Goal: Information Seeking & Learning: Find specific fact

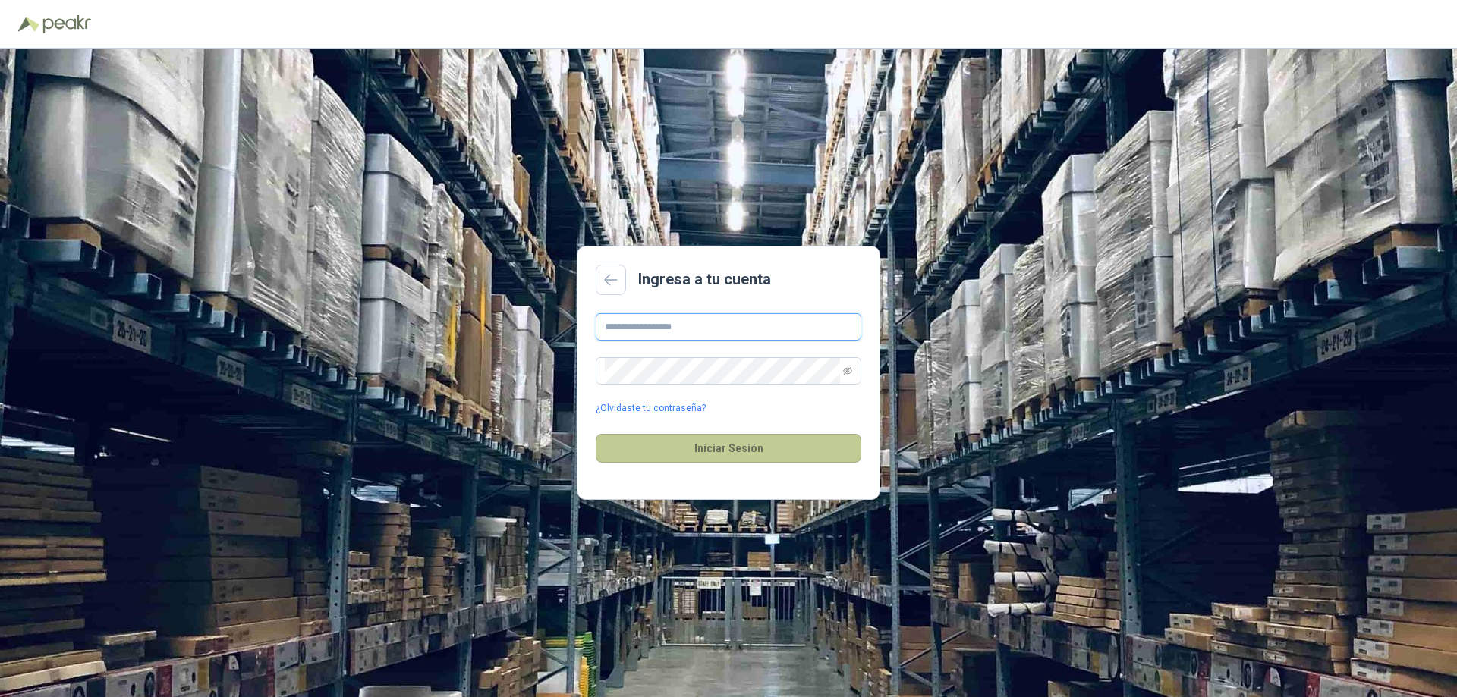
type input "**********"
click at [774, 442] on button "Iniciar Sesión" at bounding box center [729, 448] width 266 height 29
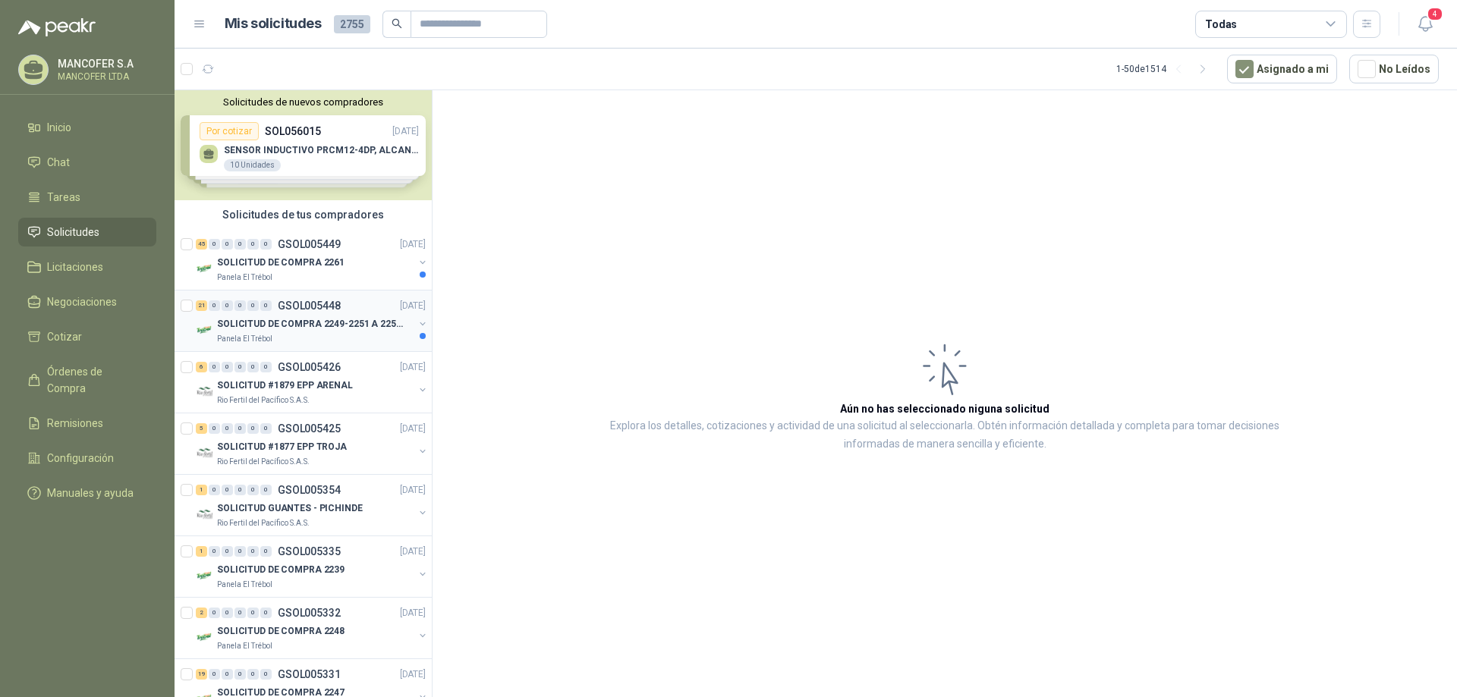
click at [347, 320] on p "SOLICITUD DE COMPRA 2249-2251 A 2256-2258 Y 2262" at bounding box center [311, 324] width 189 height 14
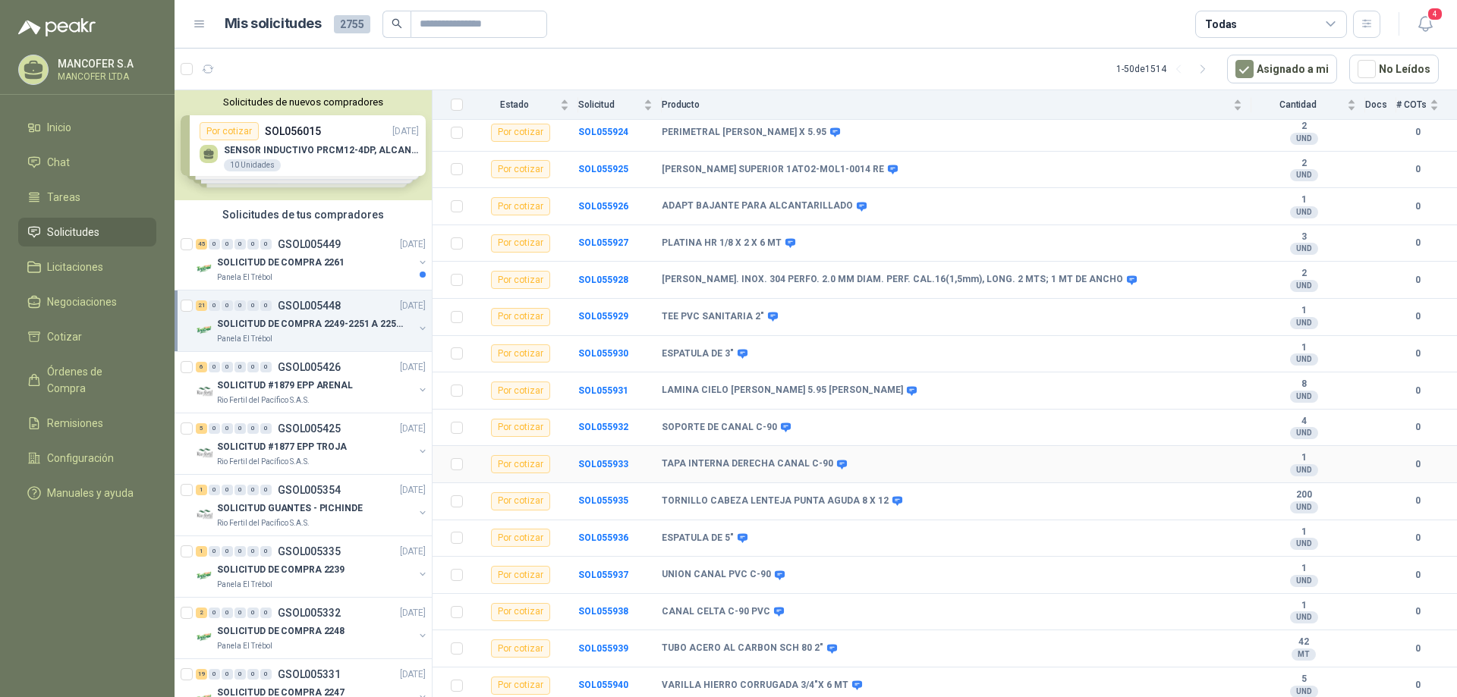
scroll to position [365, 0]
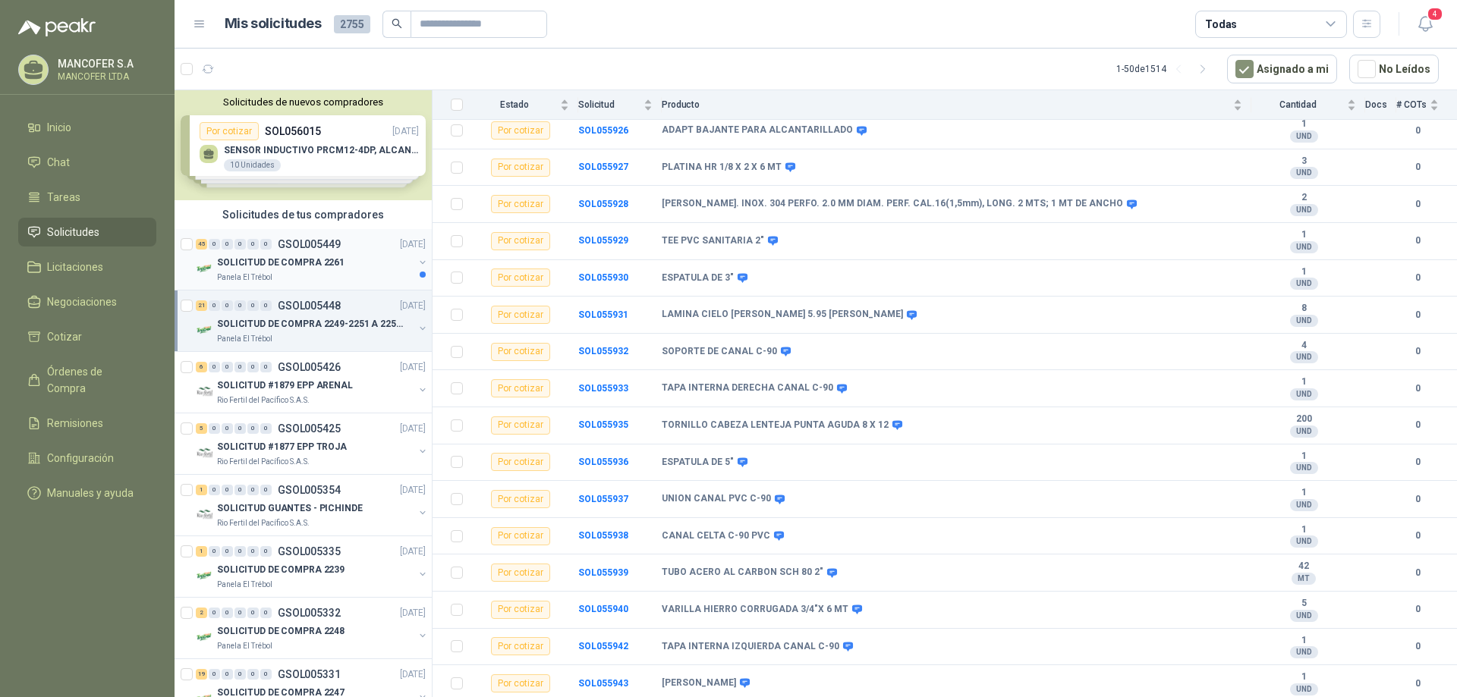
click at [324, 261] on p "SOLICITUD DE COMPRA 2261" at bounding box center [280, 263] width 127 height 14
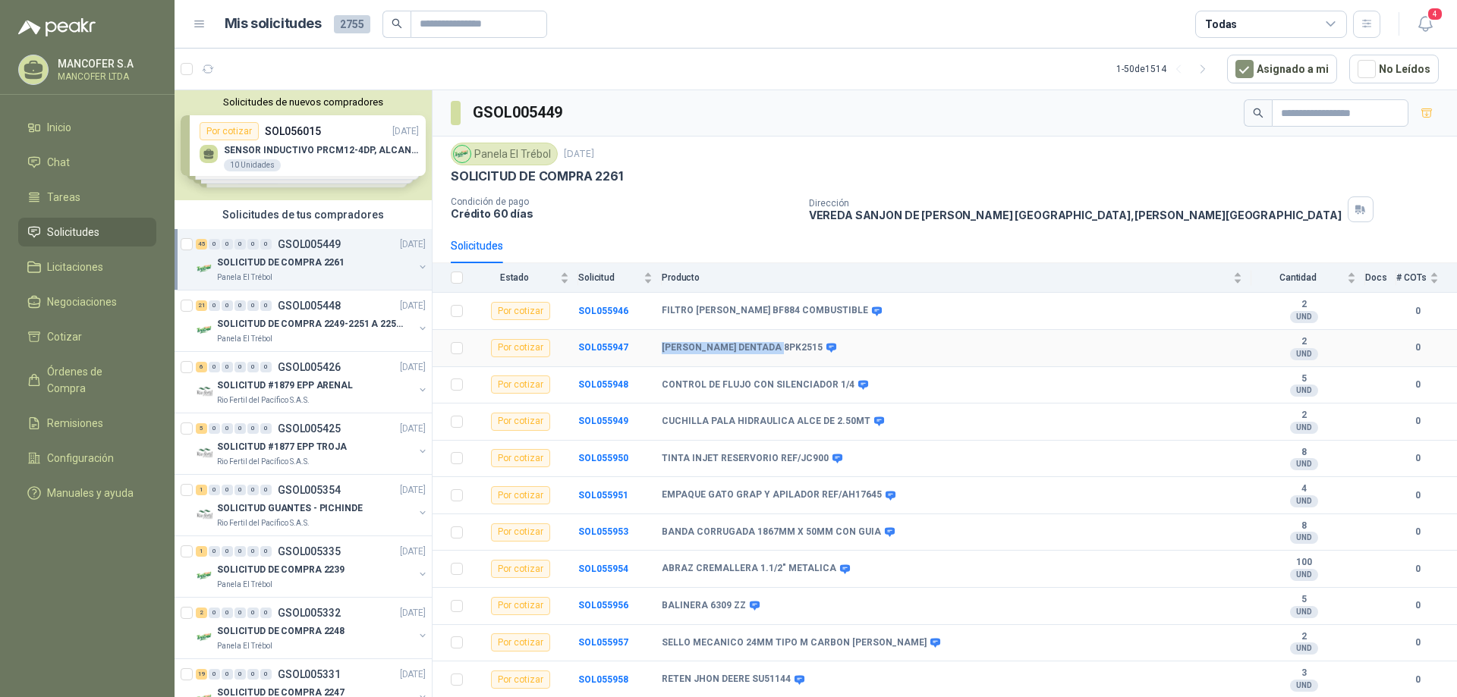
drag, startPoint x: 662, startPoint y: 350, endPoint x: 778, endPoint y: 354, distance: 116.1
click at [778, 354] on td "[PERSON_NAME] DENTADA 8PK2515" at bounding box center [956, 348] width 589 height 37
drag, startPoint x: 577, startPoint y: 348, endPoint x: 782, endPoint y: 357, distance: 205.8
click at [782, 357] on tr "Por cotizar SOL055947 [PERSON_NAME] DENTADA 8PK2515 2 UND  0" at bounding box center [944, 348] width 1024 height 37
copy tr "SOL055947 [PERSON_NAME] DENTADA 8PK2515"
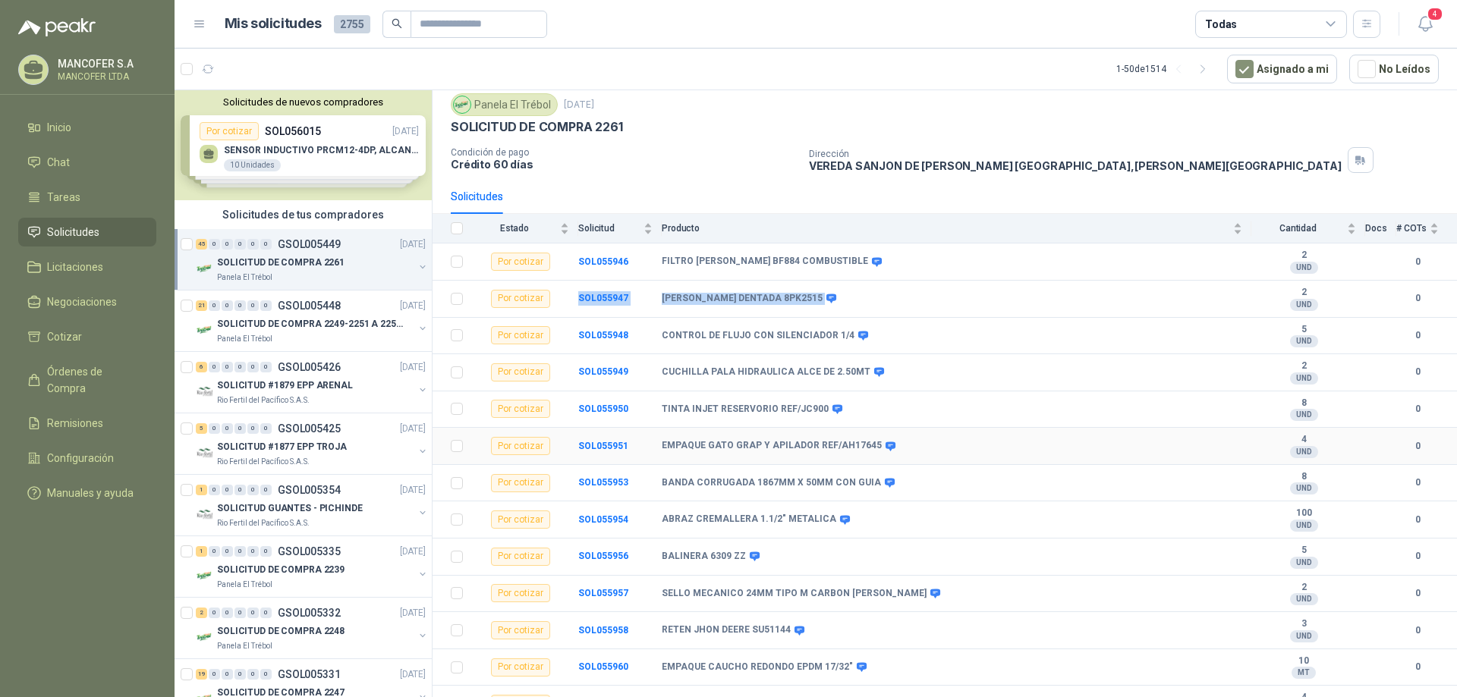
scroll to position [76, 0]
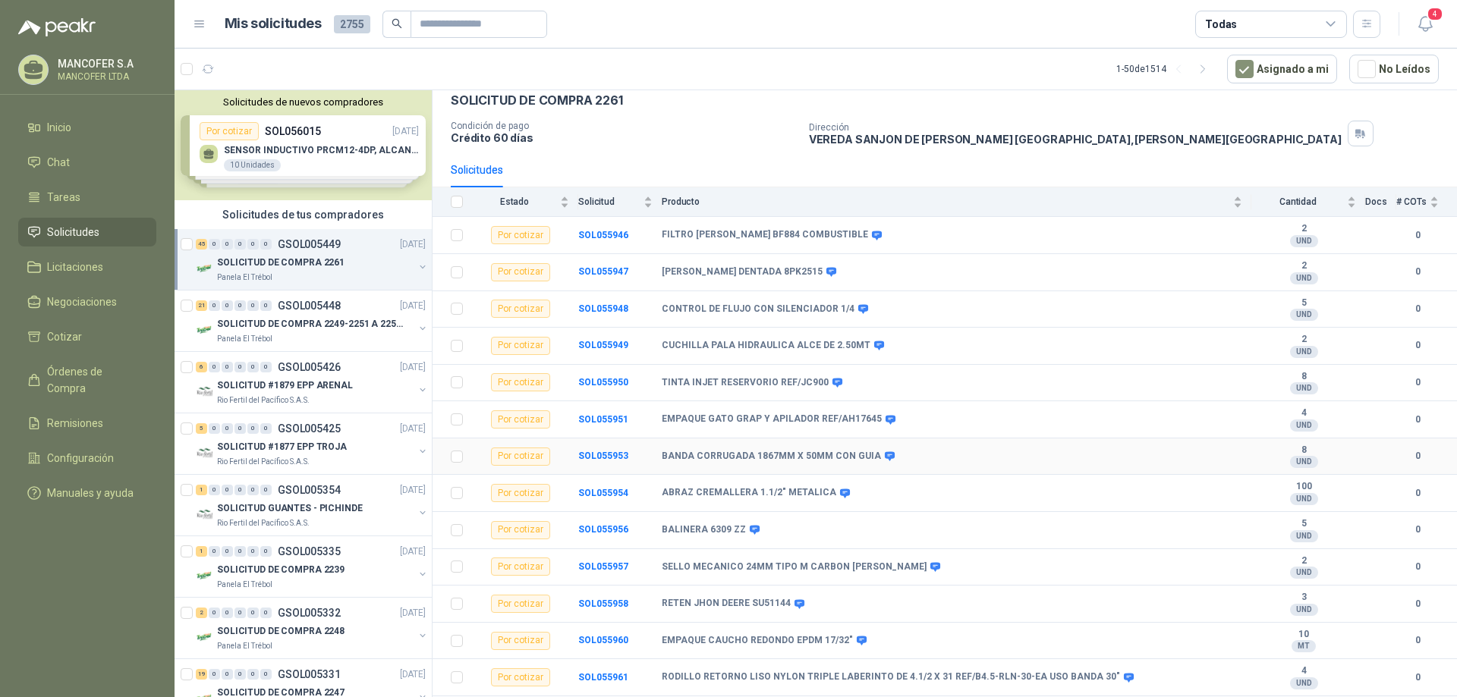
click at [662, 459] on b "BANDA CORRUGADA 1867MM X 50MM CON GUIA" at bounding box center [771, 457] width 219 height 12
drag, startPoint x: 574, startPoint y: 454, endPoint x: 868, endPoint y: 471, distance: 294.8
click at [868, 471] on tr "Por cotizar SOL055953 BANDA CORRUGADA 1867MM X 50MM CON GUIA 8 UND  0" at bounding box center [944, 457] width 1024 height 37
copy tr "SOL055953 BANDA CORRUGADA 1867MM X 50MM CON GUIA"
drag, startPoint x: 573, startPoint y: 498, endPoint x: 827, endPoint y: 506, distance: 254.3
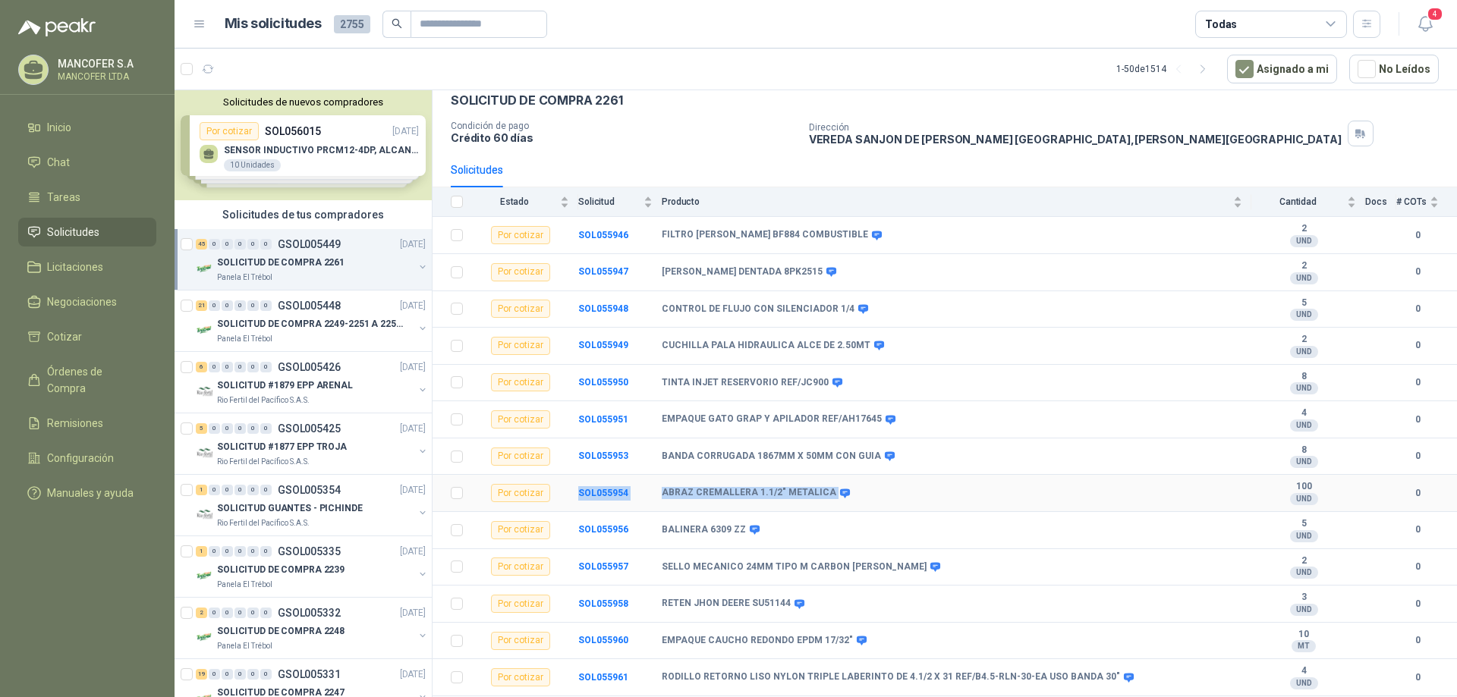
click at [827, 506] on tr "Por cotizar SOL055954 ABRAZ CREMALLERA 1.1/2" METALICA 100 UND  0" at bounding box center [944, 493] width 1024 height 37
copy tr "SOL055954 ABRAZ CREMALLERA 1.1/2" METALICA"
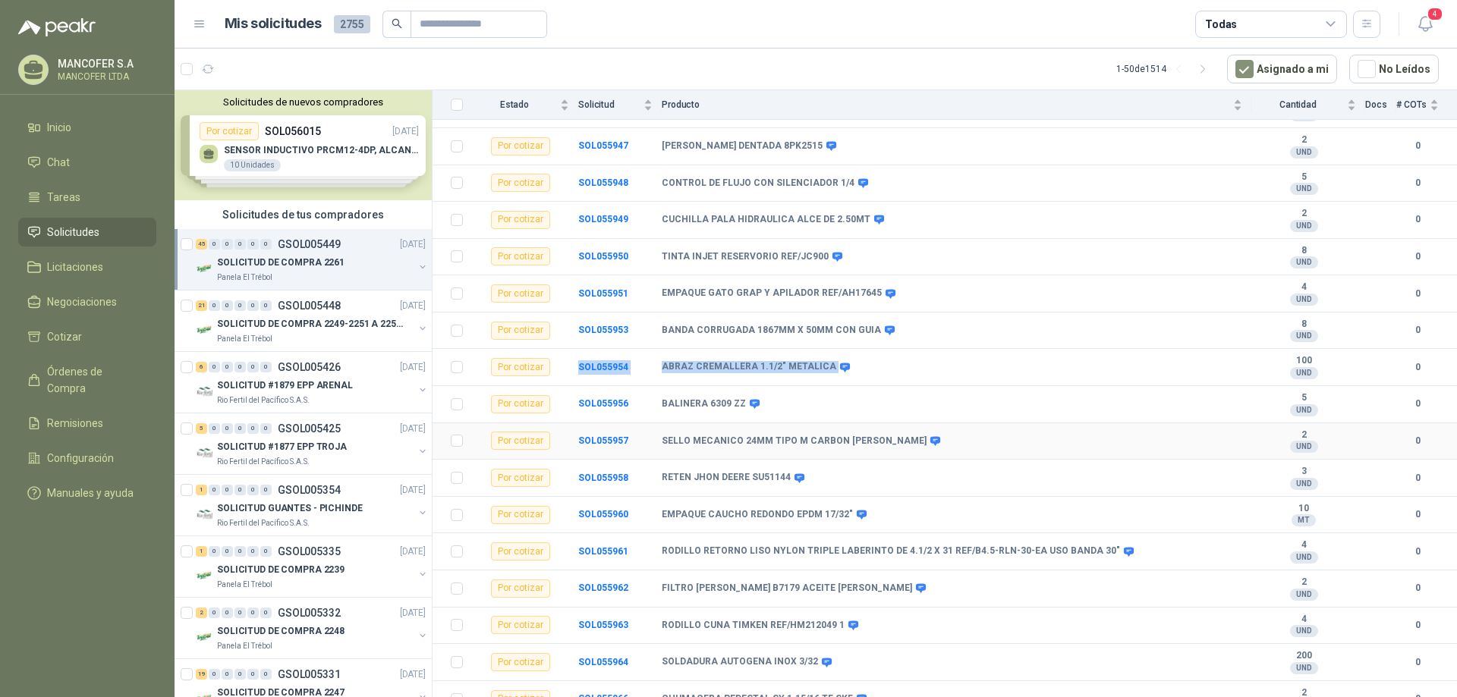
scroll to position [228, 0]
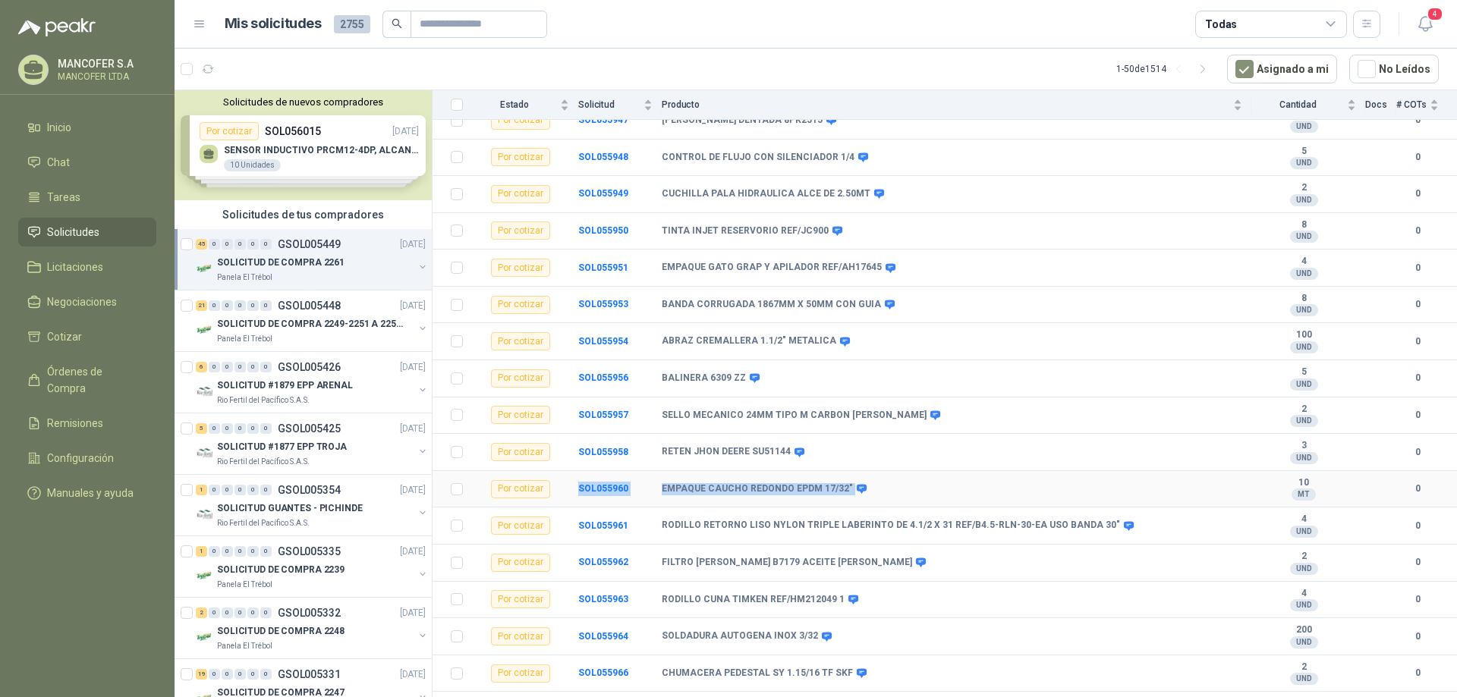
drag, startPoint x: 574, startPoint y: 493, endPoint x: 844, endPoint y: 501, distance: 270.9
click at [844, 501] on tr "Por cotizar SOL055960 EMPAQUE CAUCHO REDONDO EPDM 17/32" 10 MT  0" at bounding box center [944, 489] width 1024 height 37
copy tr "SOL055960 EMPAQUE CAUCHO REDONDO EPDM 17/32""
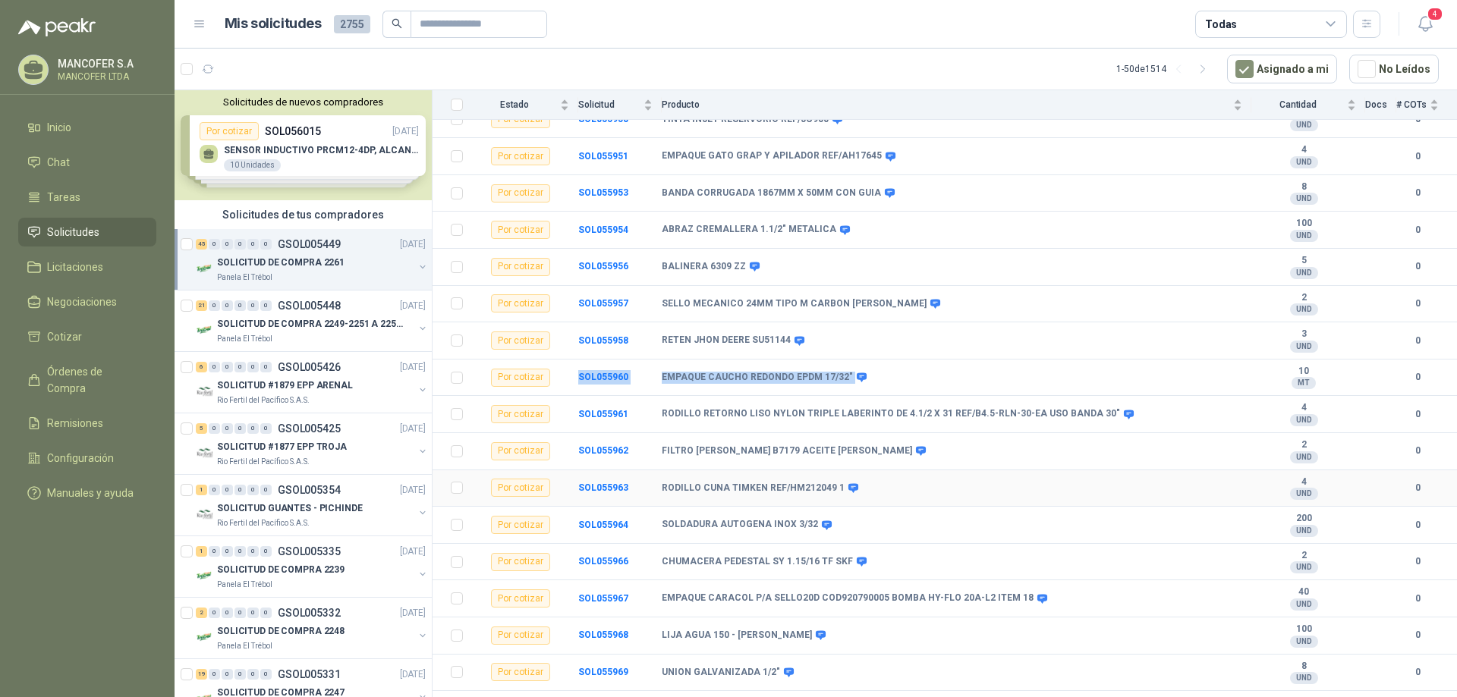
scroll to position [379, 0]
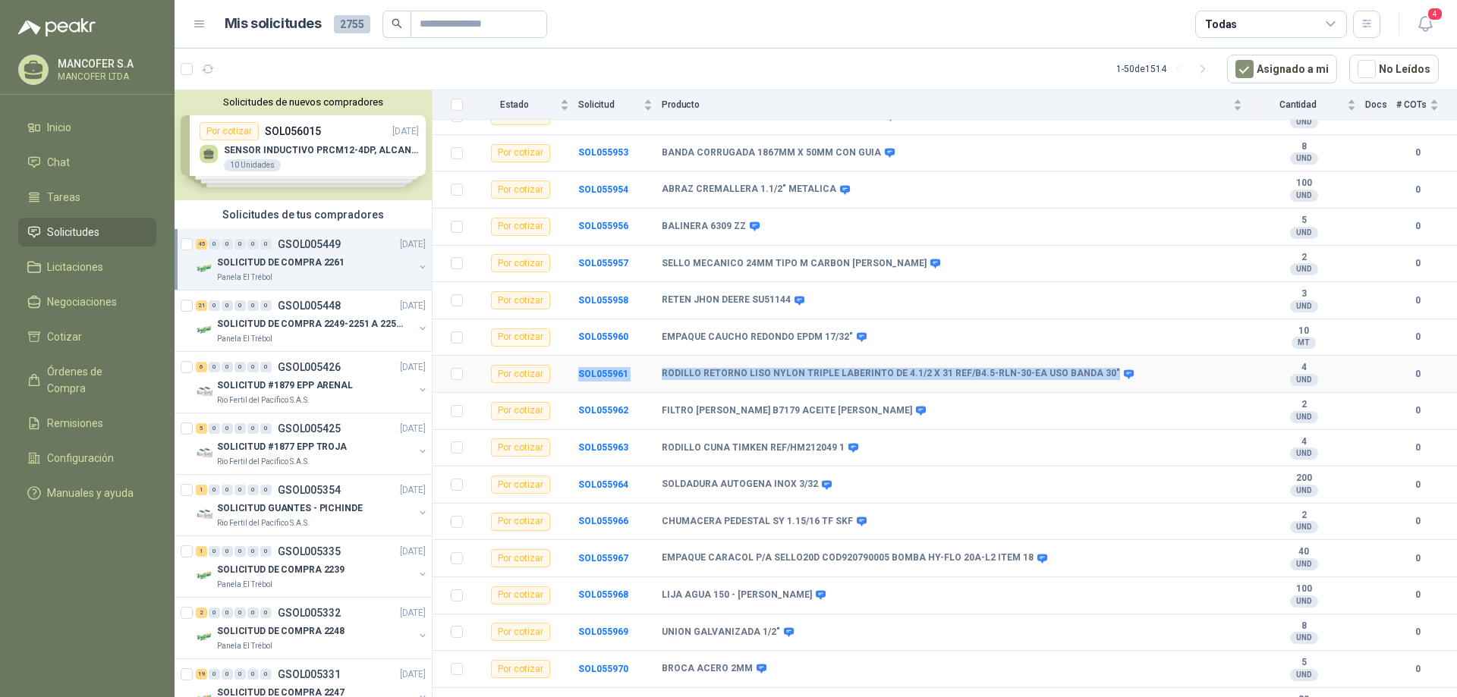
drag, startPoint x: 576, startPoint y: 381, endPoint x: 1094, endPoint y: 384, distance: 518.2
click at [1094, 384] on tr "Por cotizar SOL055961 RODILLO RETORNO LISO NYLON TRIPLE LABERINTO DE 4.1/2 X 31…" at bounding box center [944, 374] width 1024 height 37
copy tr "SOL055961 RODILLO RETORNO LISO NYLON TRIPLE LABERINTO DE 4.1/2 X 31 REF/B4.5-RL…"
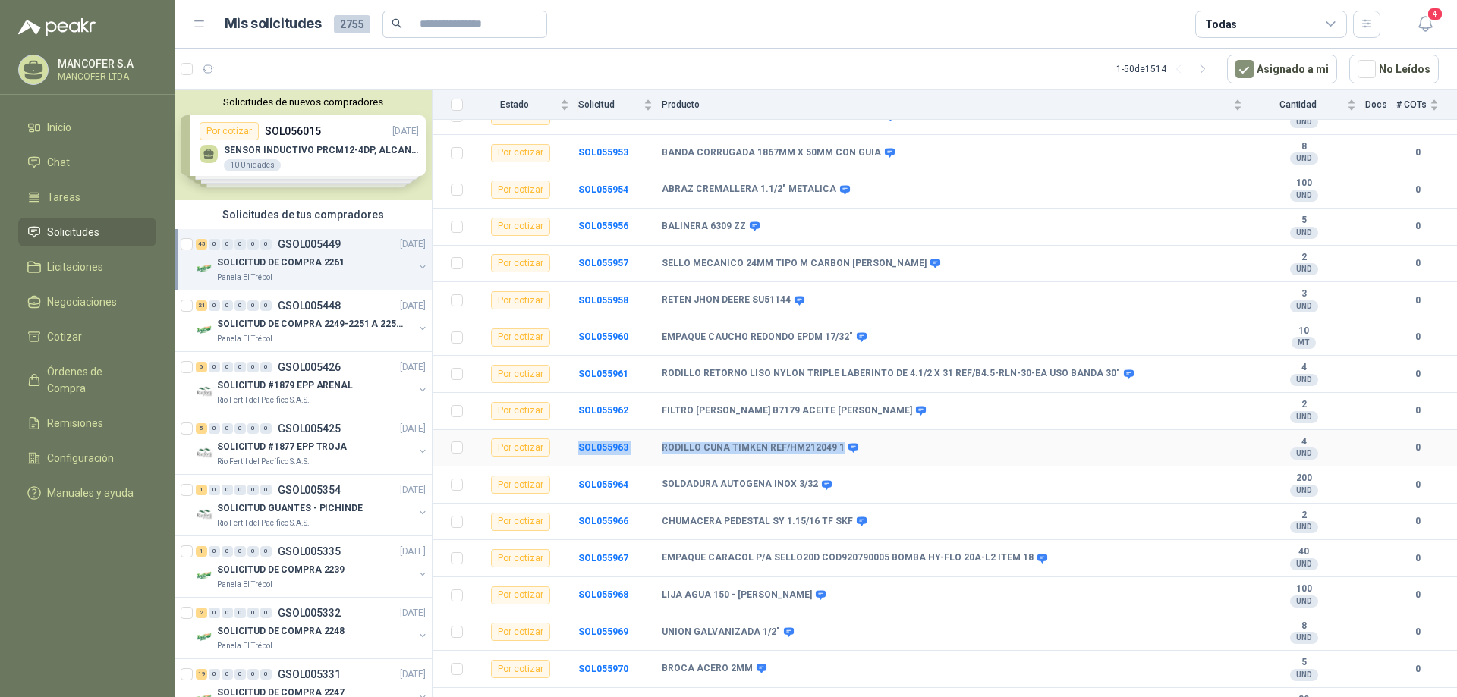
drag, startPoint x: 577, startPoint y: 451, endPoint x: 834, endPoint y: 454, distance: 257.2
click at [834, 454] on tr "Por cotizar SOL055963 [PERSON_NAME] TIMKEN REF/HM212049 1 4 UND  0" at bounding box center [944, 448] width 1024 height 37
copy tr "SOL055963 [PERSON_NAME] TIMKEN REF/HM212049 1"
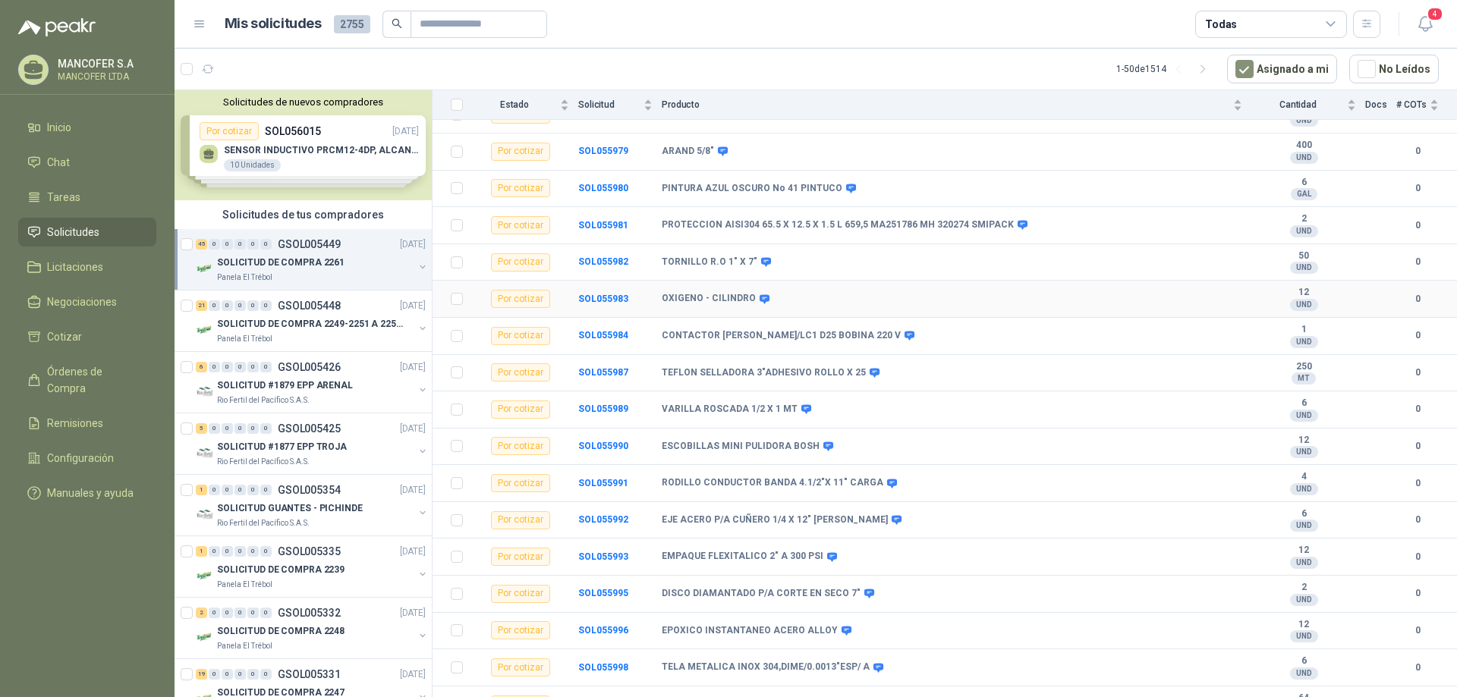
scroll to position [1214, 0]
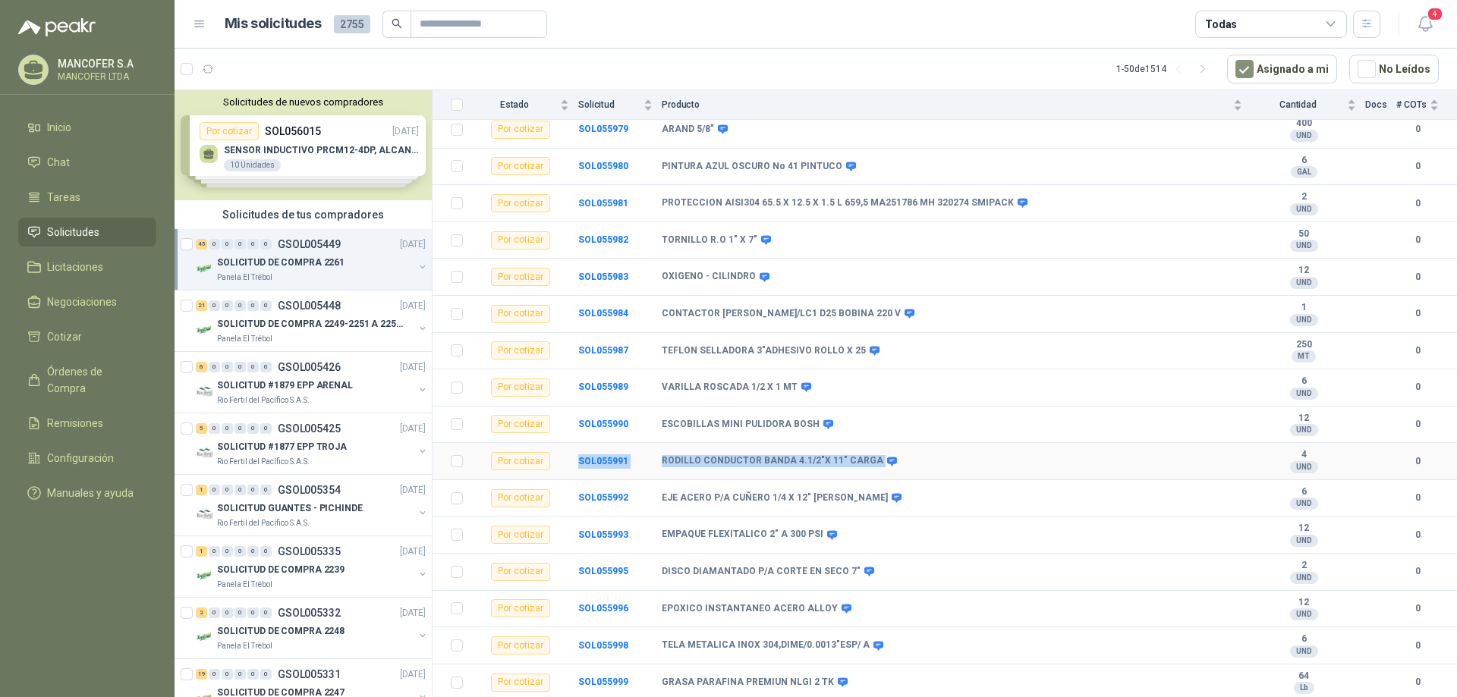
drag, startPoint x: 574, startPoint y: 467, endPoint x: 888, endPoint y: 474, distance: 314.9
click at [888, 474] on tr "Por cotizar SOL055991 RODILLO CONDUCTOR BANDA 4.1/2"X 11" CARGA 4 UND  0" at bounding box center [944, 461] width 1024 height 37
copy tr "SOL055991 RODILLO CONDUCTOR BANDA 4.1/2"X 11" CARGA"
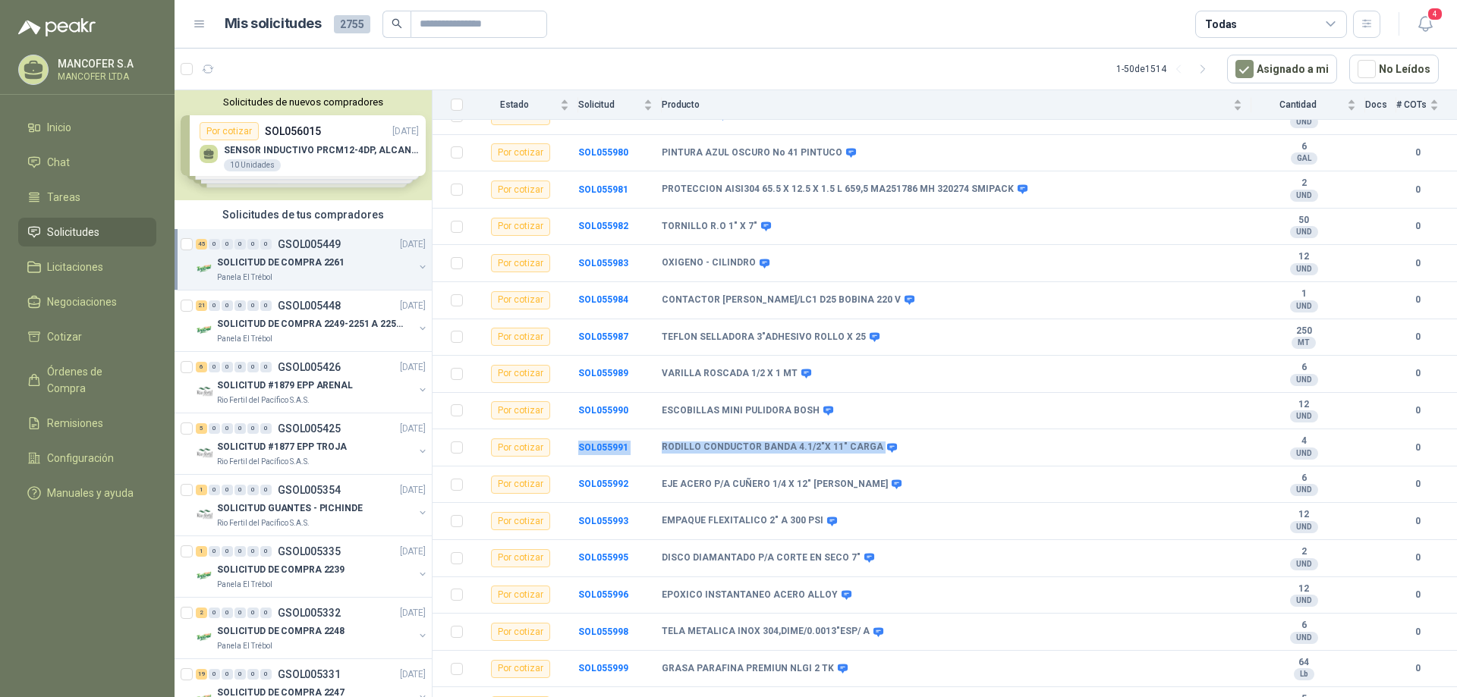
scroll to position [1250, 0]
